Goal: Check status: Check status

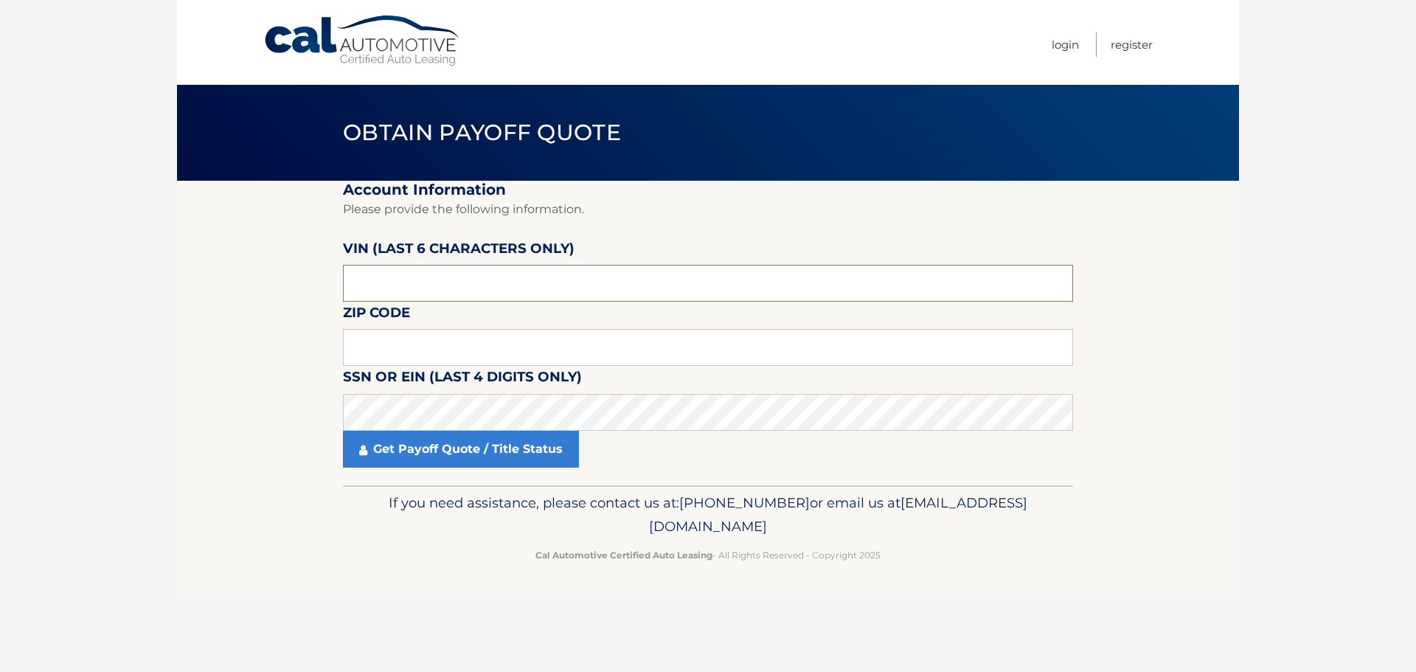
click at [392, 276] on input "text" at bounding box center [708, 283] width 730 height 37
type input "087982"
click at [352, 339] on input "text" at bounding box center [708, 347] width 730 height 37
type input "10925"
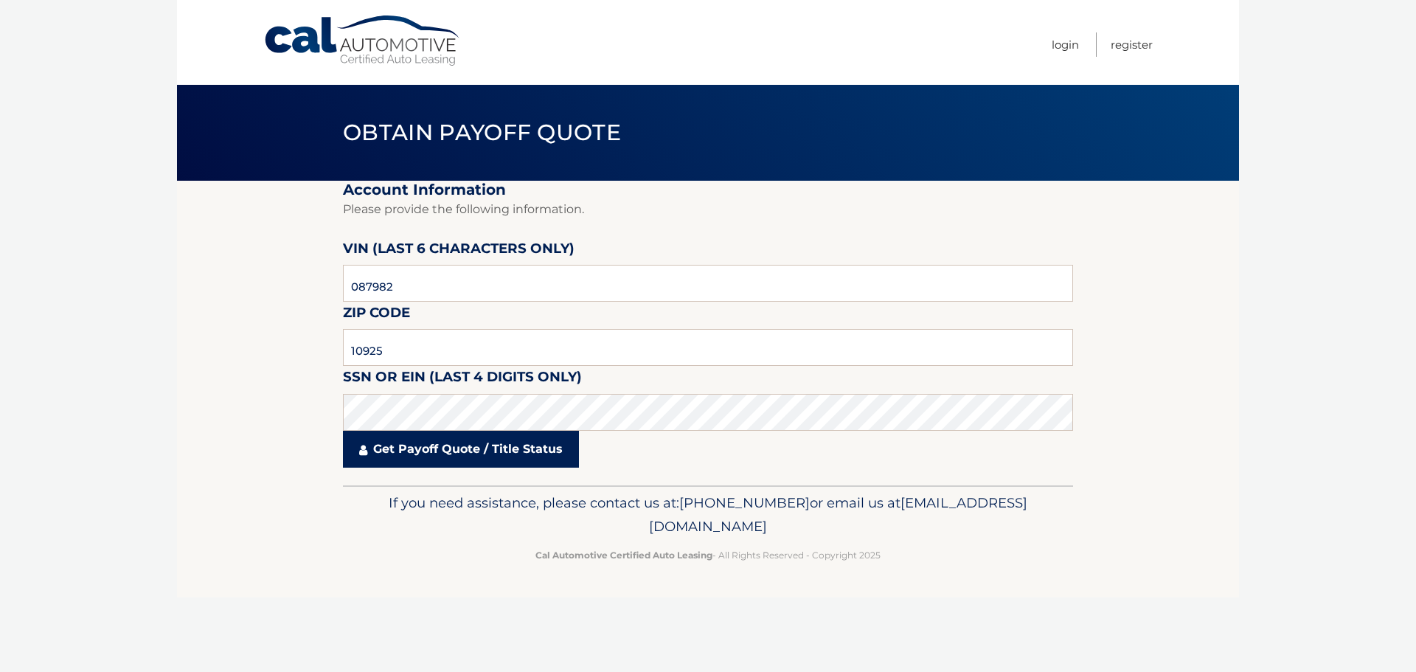
click at [476, 432] on link "Get Payoff Quote / Title Status" at bounding box center [461, 449] width 236 height 37
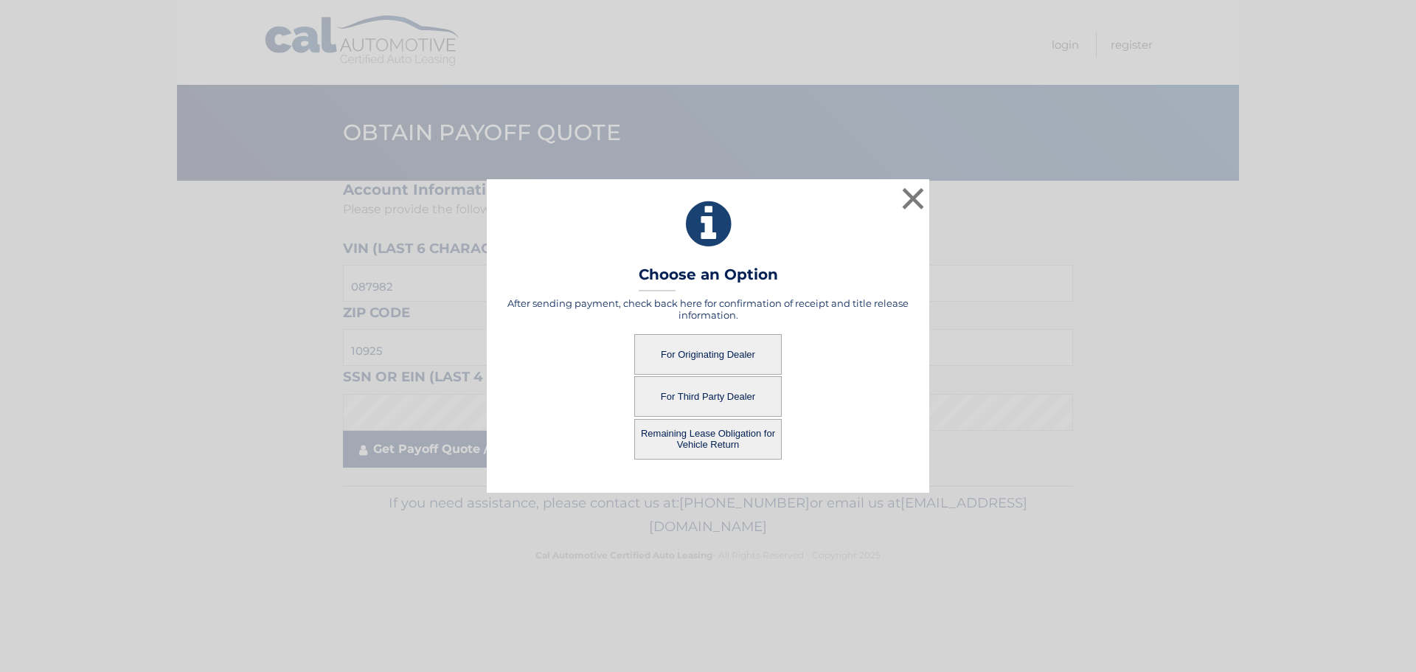
click at [468, 451] on div "× Choose an Option After sending payment, check back here for confirmation of r…" at bounding box center [708, 335] width 1404 height 313
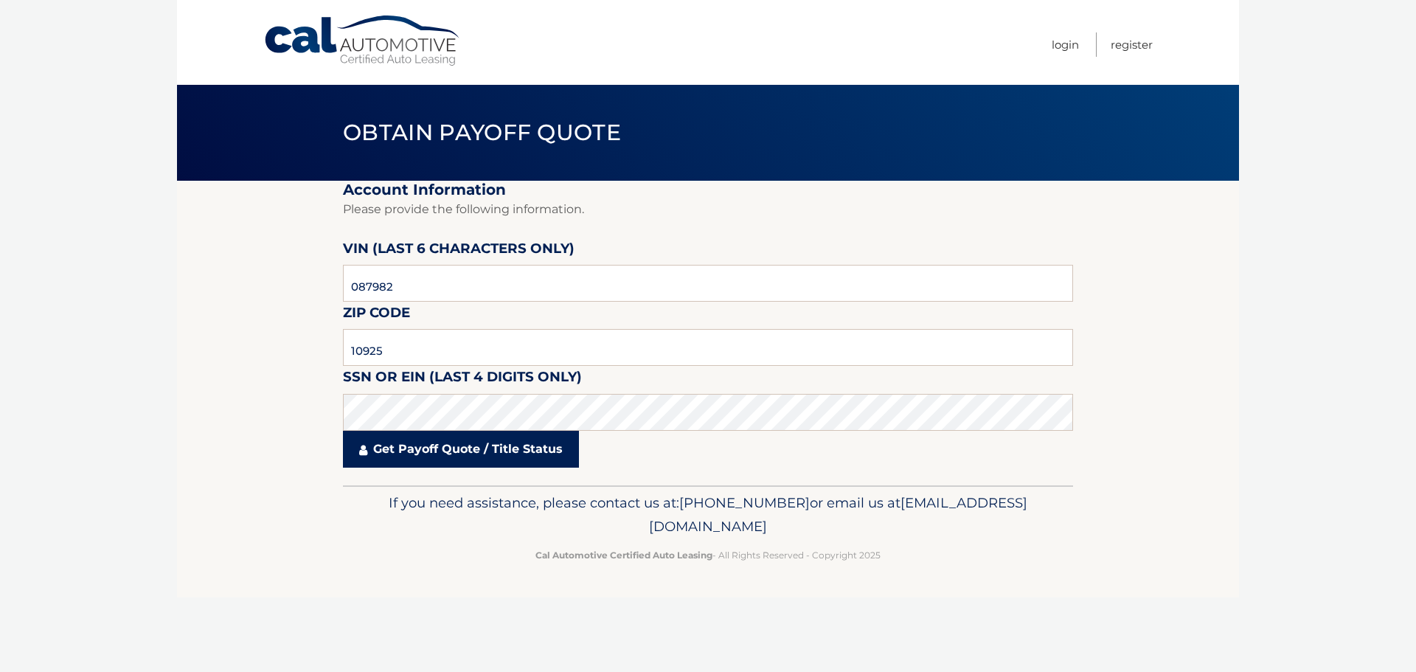
click at [468, 452] on link "Get Payoff Quote / Title Status" at bounding box center [461, 449] width 236 height 37
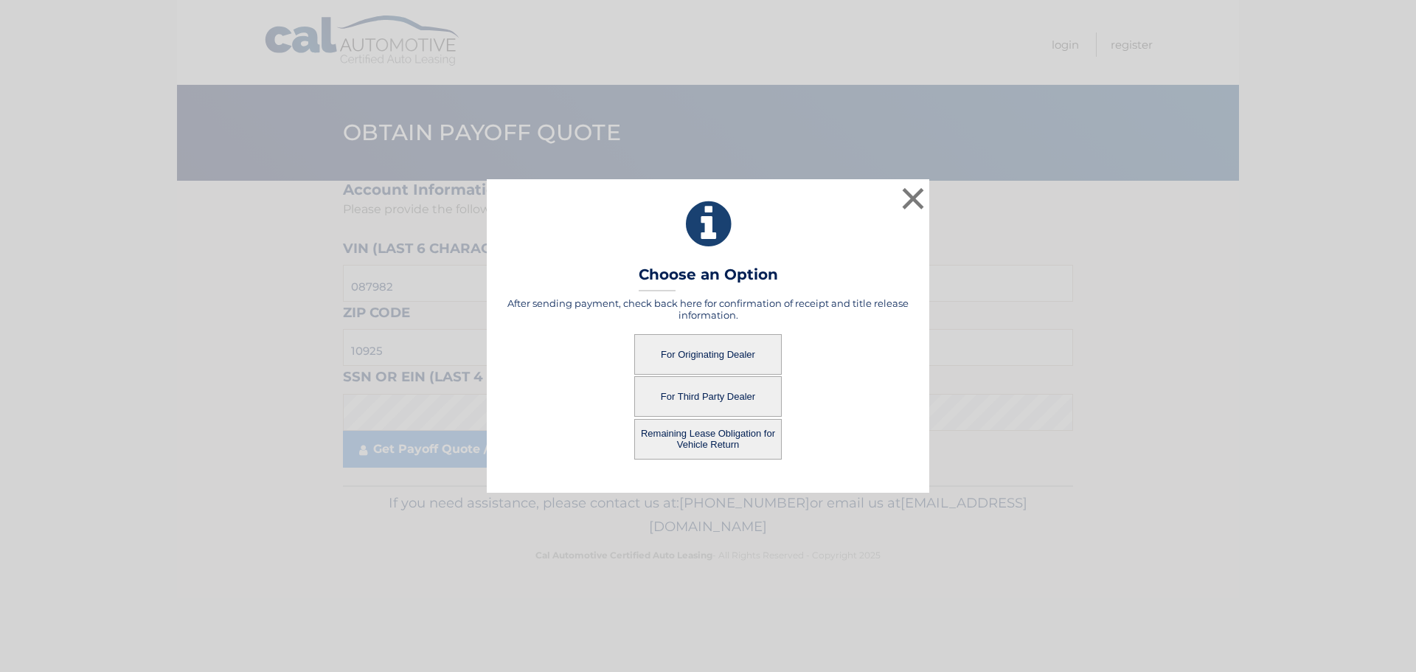
click at [722, 350] on button "For Originating Dealer" at bounding box center [707, 354] width 147 height 41
click at [731, 344] on button "For Originating Dealer" at bounding box center [707, 354] width 147 height 41
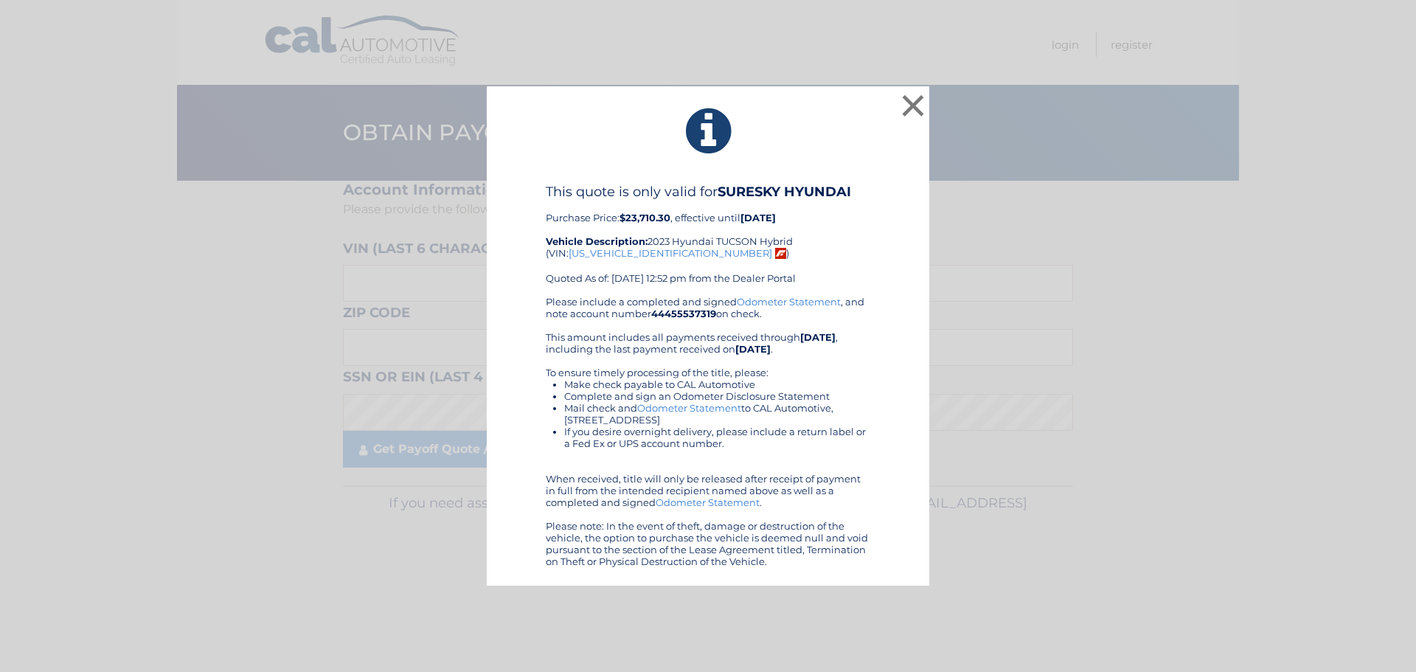
drag, startPoint x: 513, startPoint y: 105, endPoint x: 890, endPoint y: 546, distance: 580.6
click at [902, 557] on div "× This quote is only valid for SURESKY HYUNDAI Purchase Price: $23,710.30 , eff…" at bounding box center [708, 336] width 442 height 500
click at [912, 105] on button "×" at bounding box center [912, 105] width 29 height 29
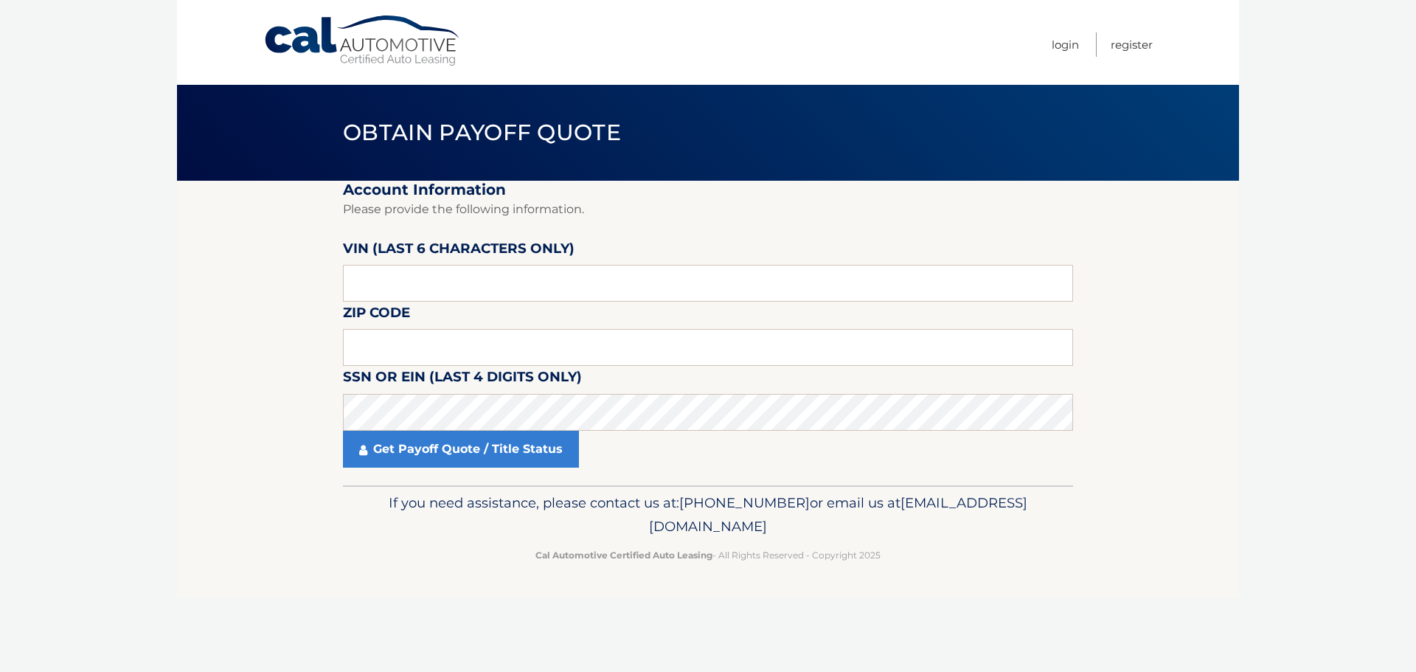
click at [416, 46] on link "Cal Automotive" at bounding box center [362, 41] width 199 height 52
